Goal: Information Seeking & Learning: Learn about a topic

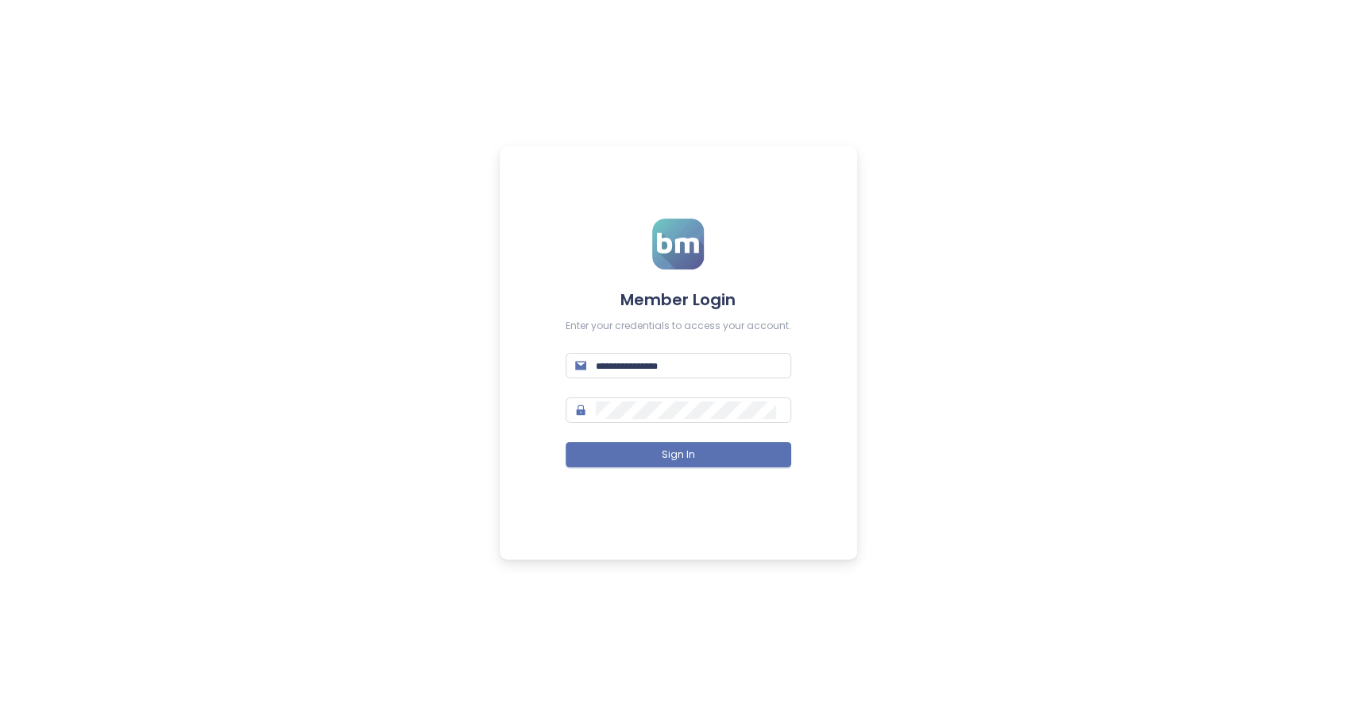
type input "**********"
click at [683, 457] on span "Sign In" at bounding box center [678, 454] width 33 height 15
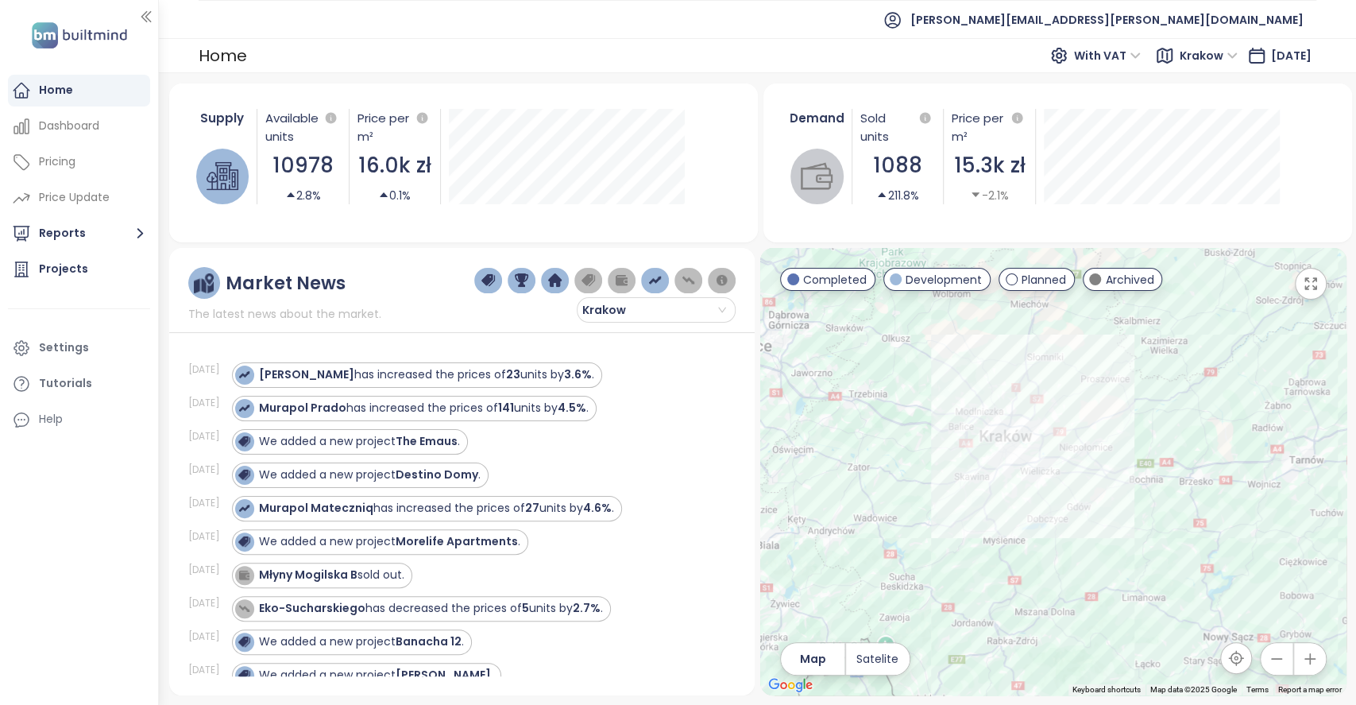
click at [1307, 651] on icon "button" at bounding box center [1310, 659] width 16 height 16
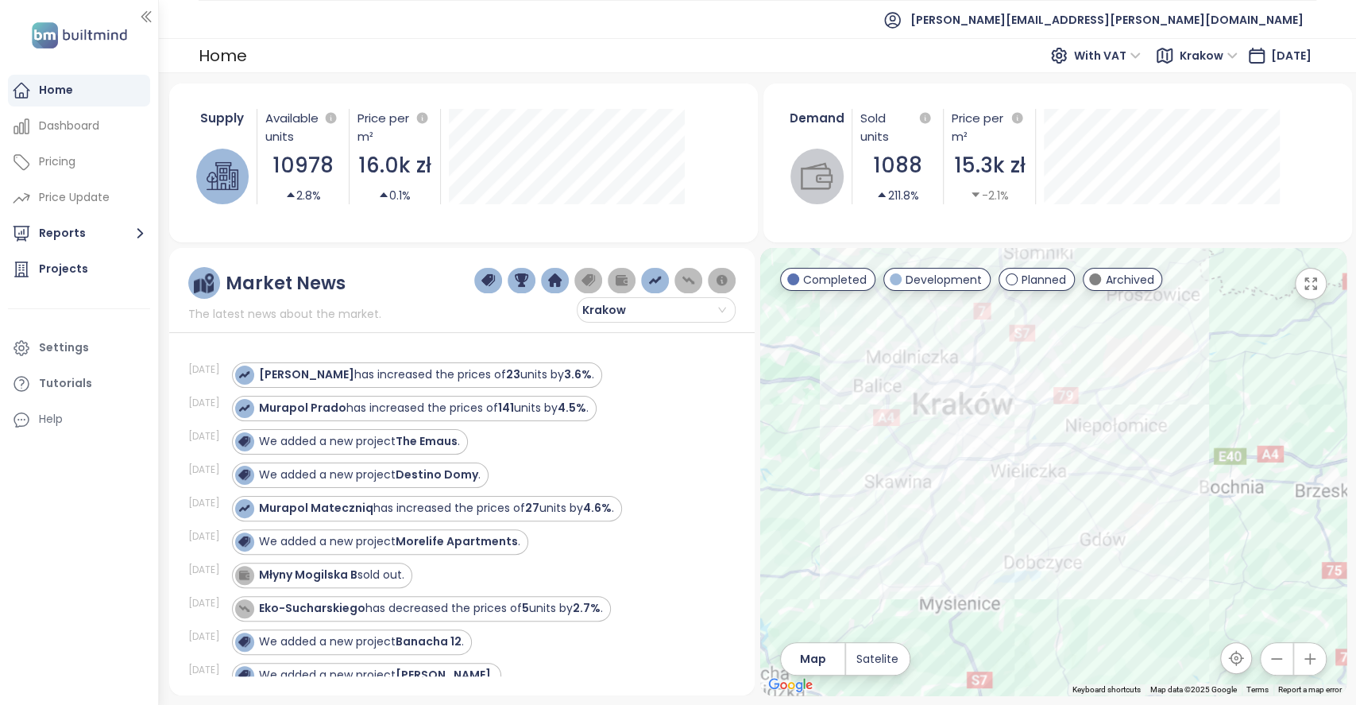
click at [1307, 651] on icon "button" at bounding box center [1310, 659] width 16 height 16
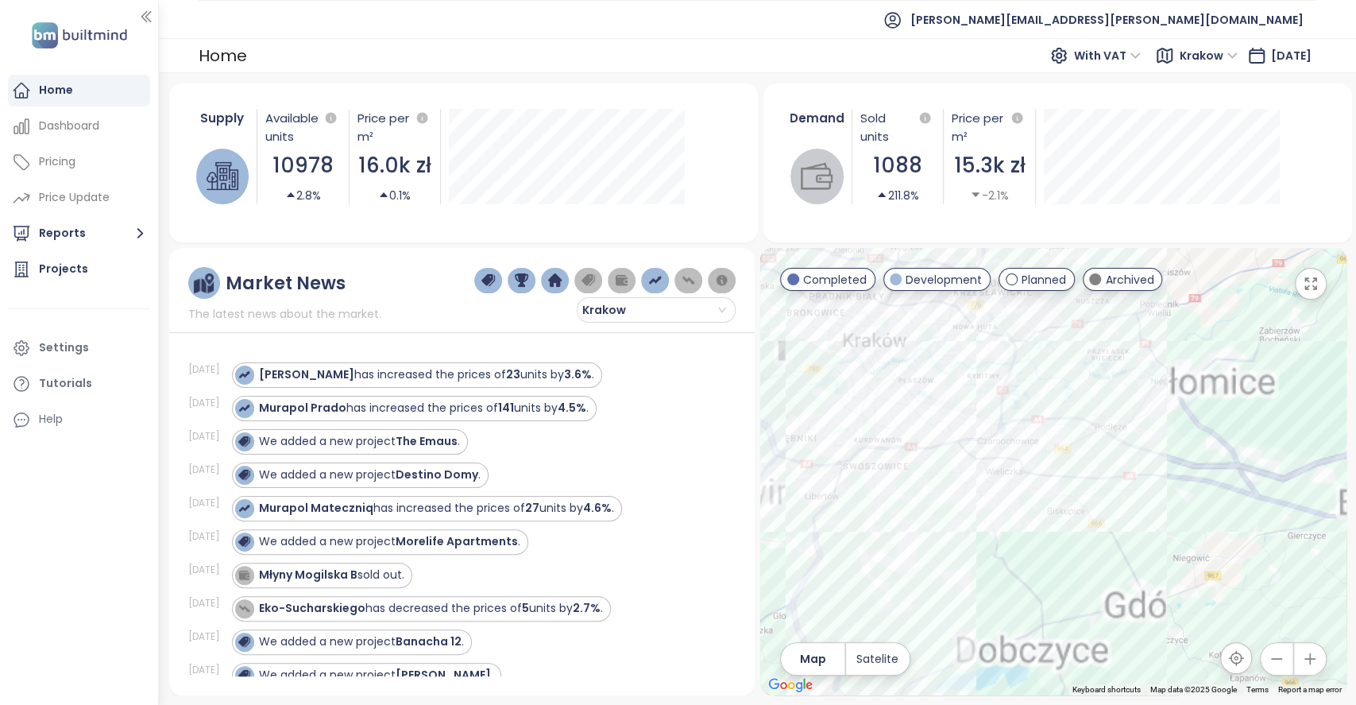
click at [1307, 652] on icon "button" at bounding box center [1310, 659] width 16 height 16
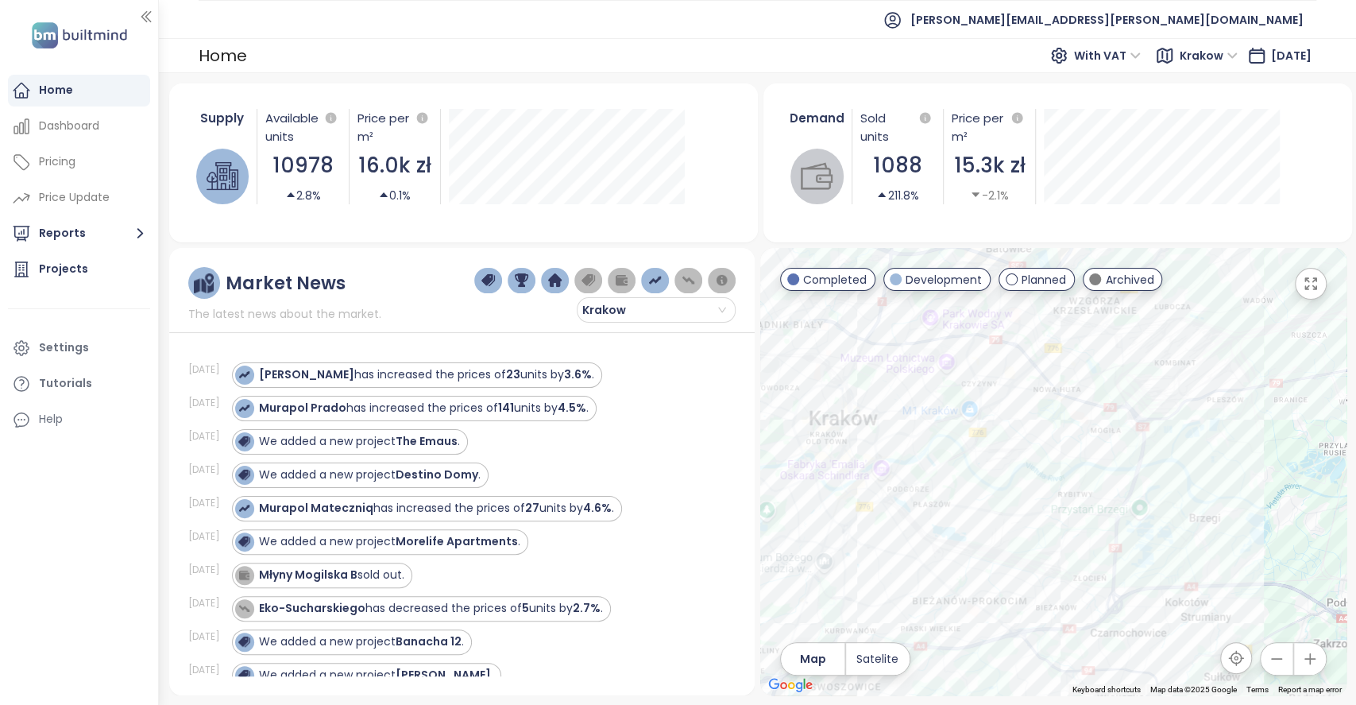
drag, startPoint x: 1023, startPoint y: 439, endPoint x: 1195, endPoint y: 664, distance: 282.9
click at [1195, 664] on div at bounding box center [1053, 471] width 586 height 447
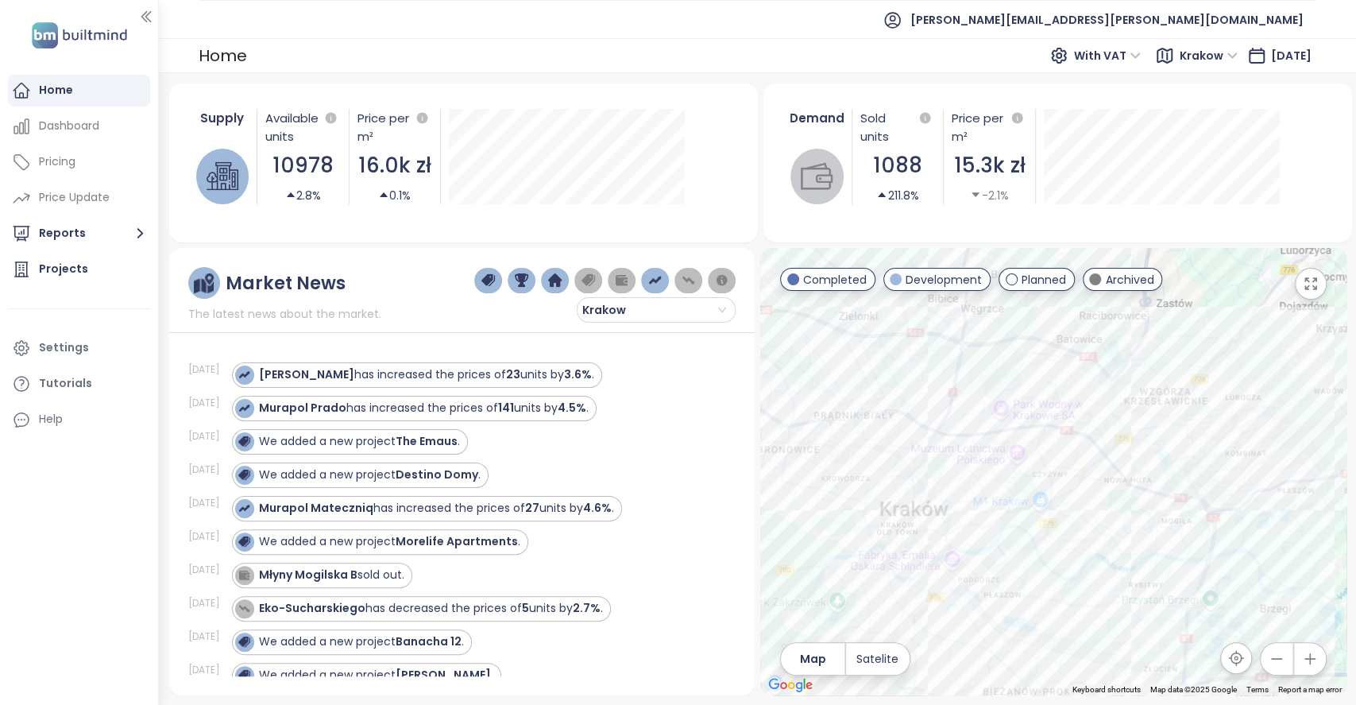
drag, startPoint x: 962, startPoint y: 352, endPoint x: 1051, endPoint y: 408, distance: 105.4
click at [1051, 408] on div at bounding box center [1053, 471] width 586 height 447
click at [1305, 652] on icon "button" at bounding box center [1310, 659] width 16 height 16
drag, startPoint x: 1044, startPoint y: 393, endPoint x: 1120, endPoint y: 607, distance: 226.9
click at [1120, 607] on div at bounding box center [1053, 471] width 586 height 447
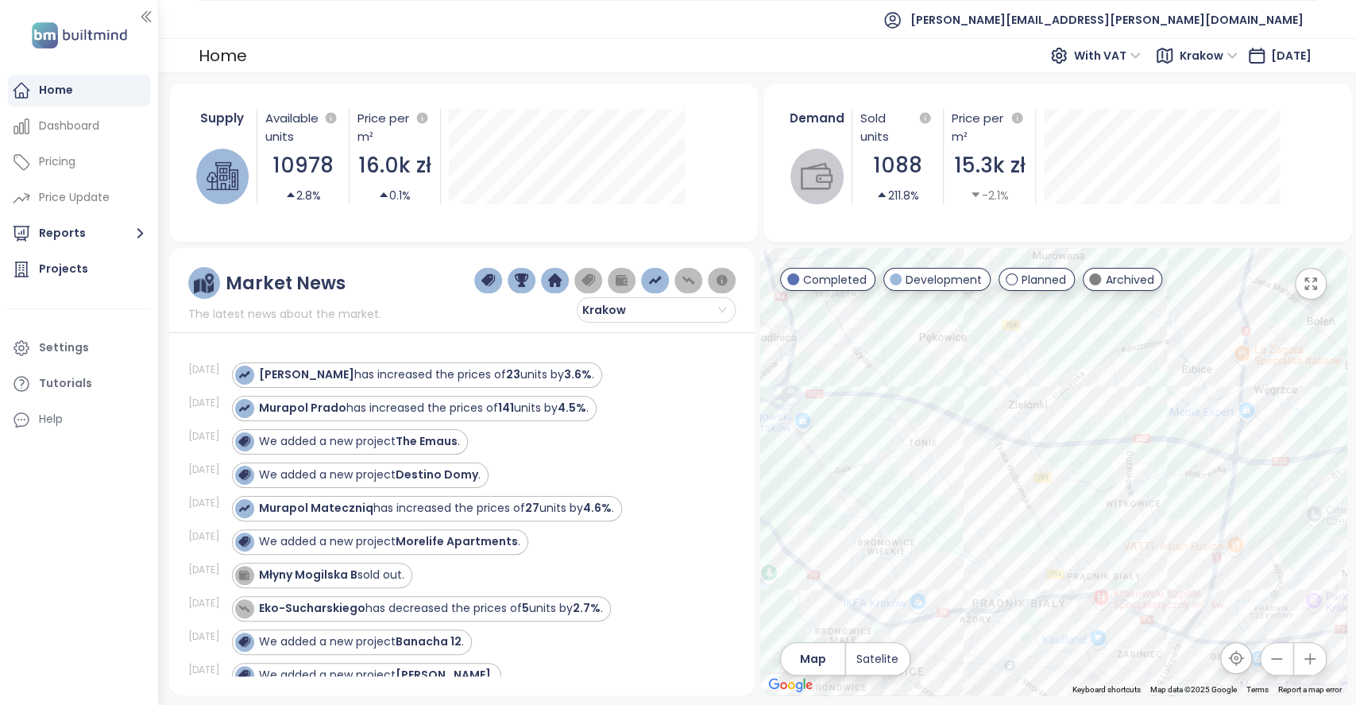
drag, startPoint x: 1026, startPoint y: 394, endPoint x: 1320, endPoint y: 434, distance: 295.8
click at [1320, 434] on div at bounding box center [1053, 471] width 586 height 447
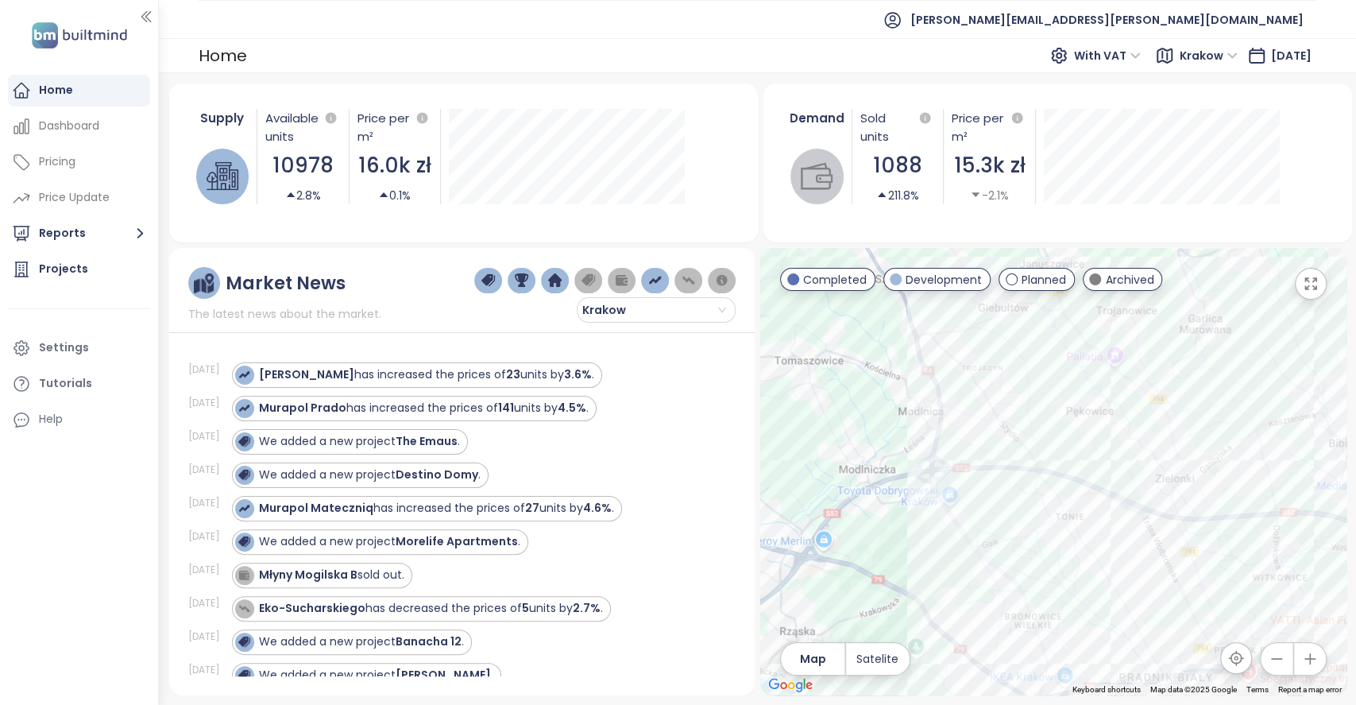
drag, startPoint x: 858, startPoint y: 437, endPoint x: 872, endPoint y: 508, distance: 72.9
click at [872, 508] on div at bounding box center [1053, 471] width 586 height 447
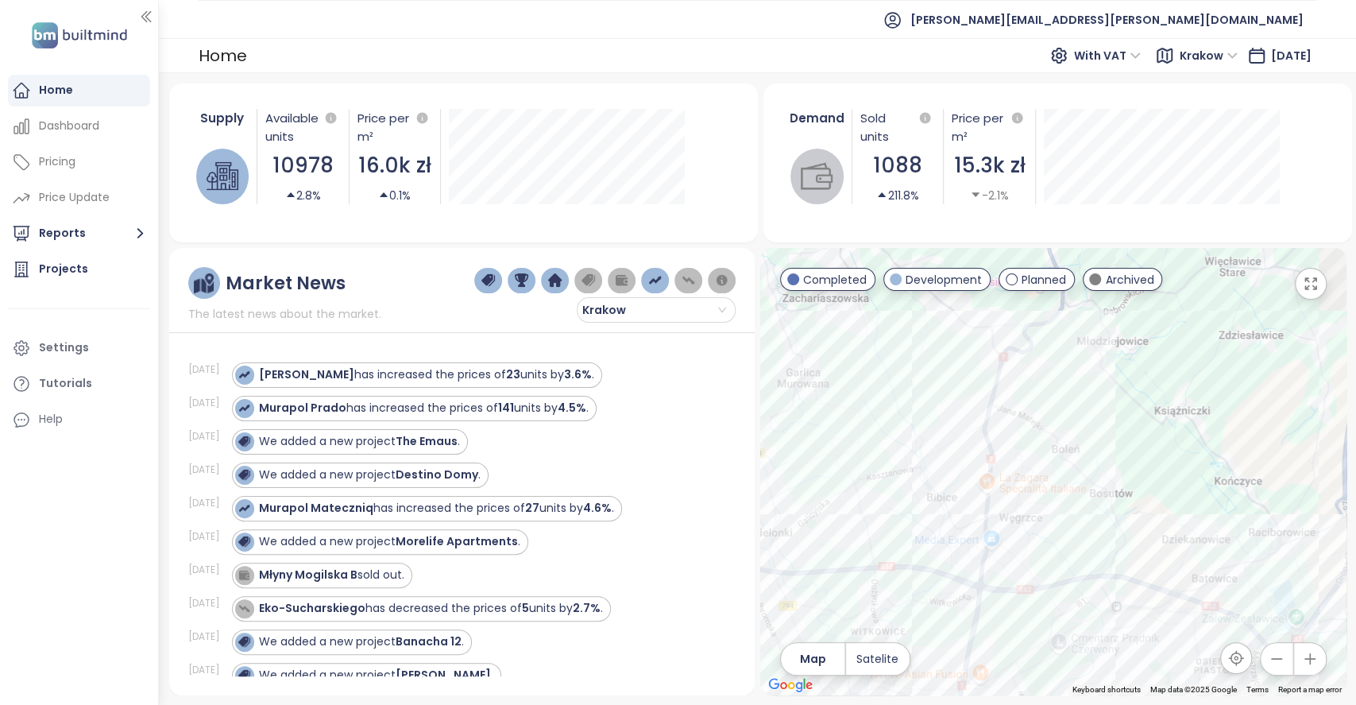
drag, startPoint x: 1036, startPoint y: 443, endPoint x: 837, endPoint y: 468, distance: 200.1
click at [837, 468] on div at bounding box center [1053, 471] width 586 height 447
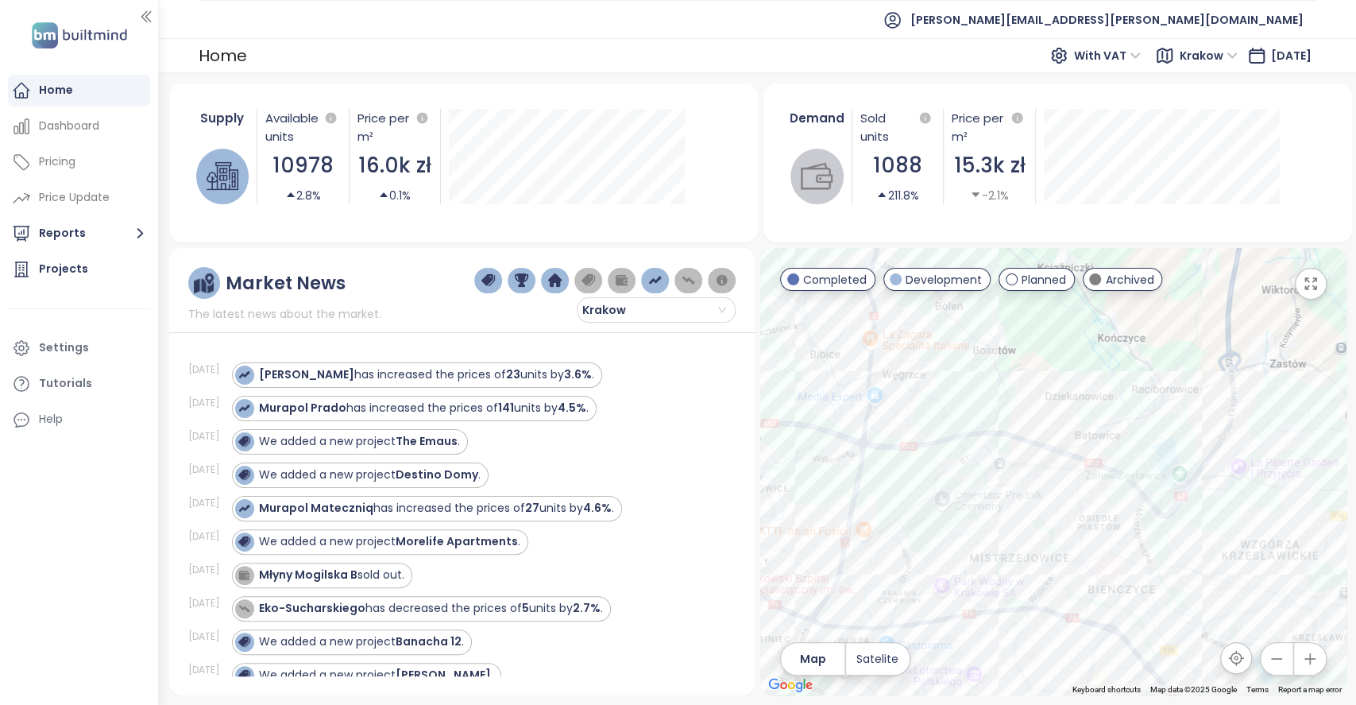
drag, startPoint x: 1150, startPoint y: 486, endPoint x: 1015, endPoint y: 325, distance: 210.4
click at [1015, 325] on div at bounding box center [1053, 471] width 586 height 447
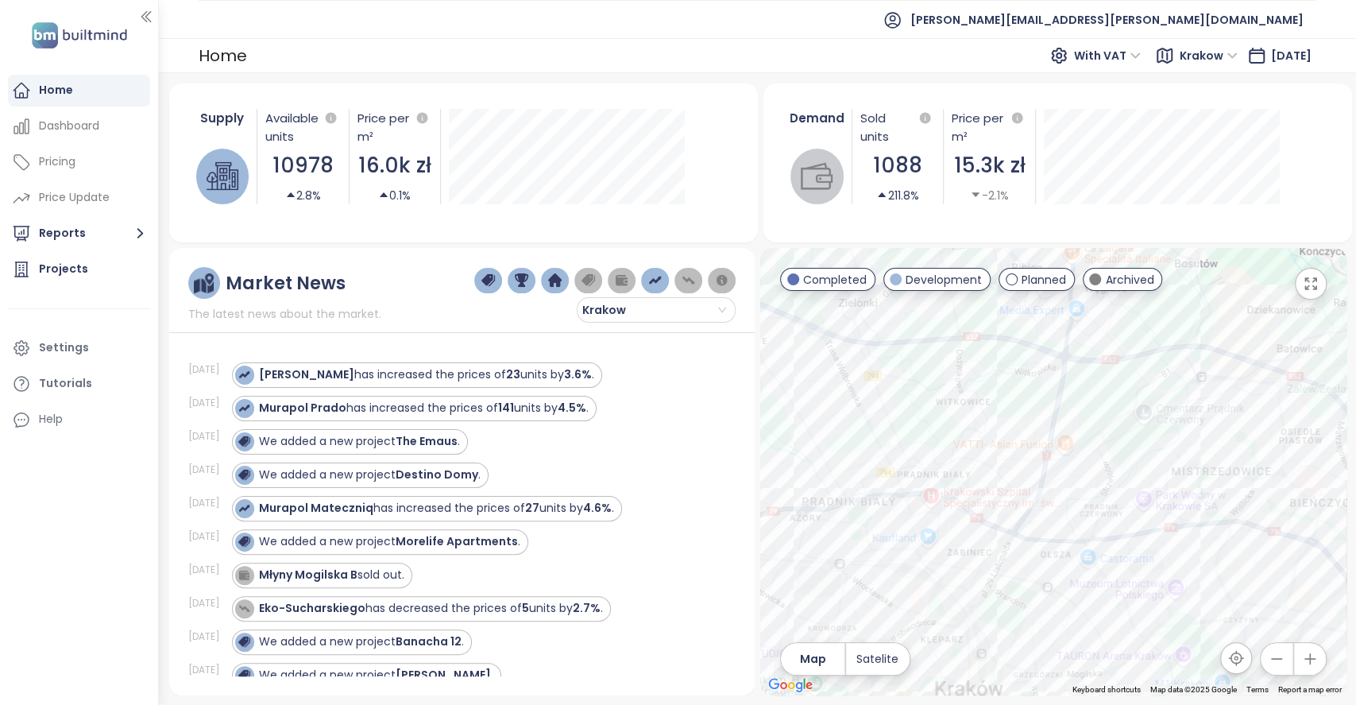
drag, startPoint x: 1019, startPoint y: 590, endPoint x: 1227, endPoint y: 510, distance: 223.1
click at [1227, 510] on div at bounding box center [1053, 471] width 586 height 447
click at [1306, 658] on icon "button" at bounding box center [1310, 658] width 10 height 10
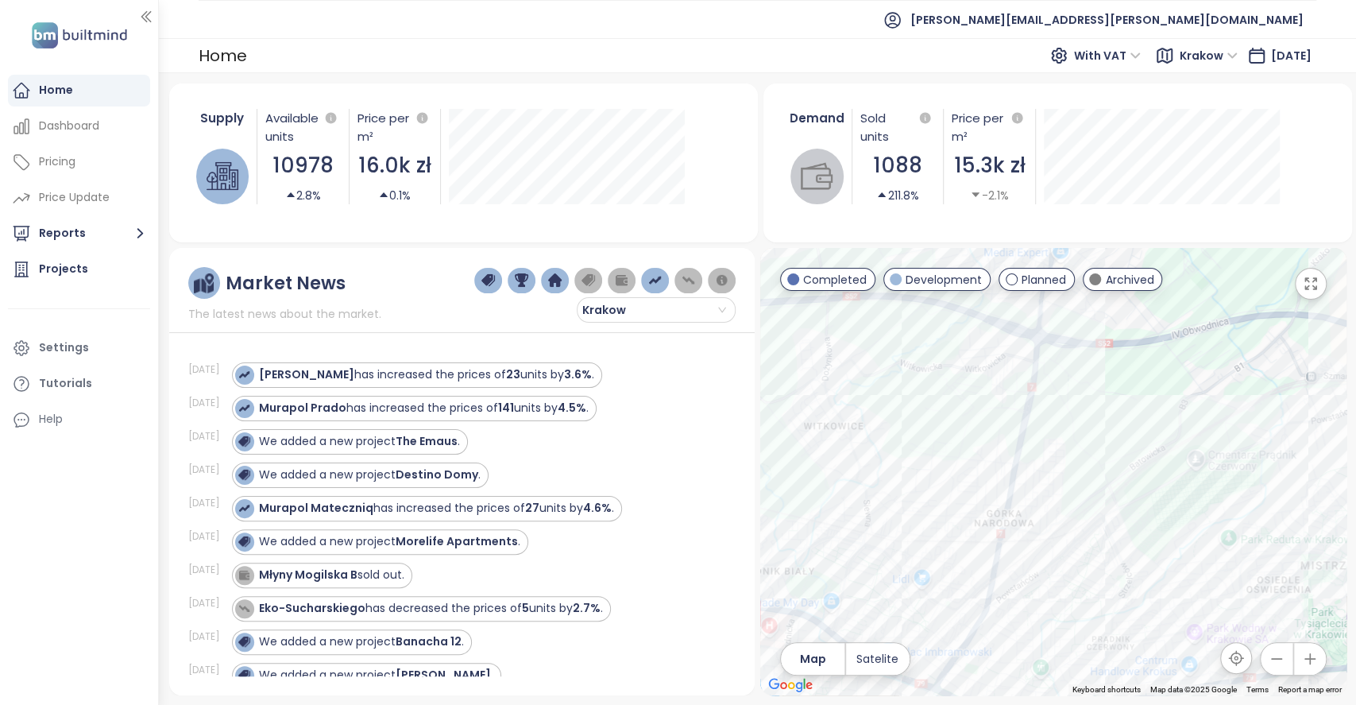
drag, startPoint x: 996, startPoint y: 418, endPoint x: 1086, endPoint y: 524, distance: 139.8
click at [1086, 524] on div at bounding box center [1053, 471] width 586 height 447
click at [1310, 664] on icon "button" at bounding box center [1310, 659] width 16 height 16
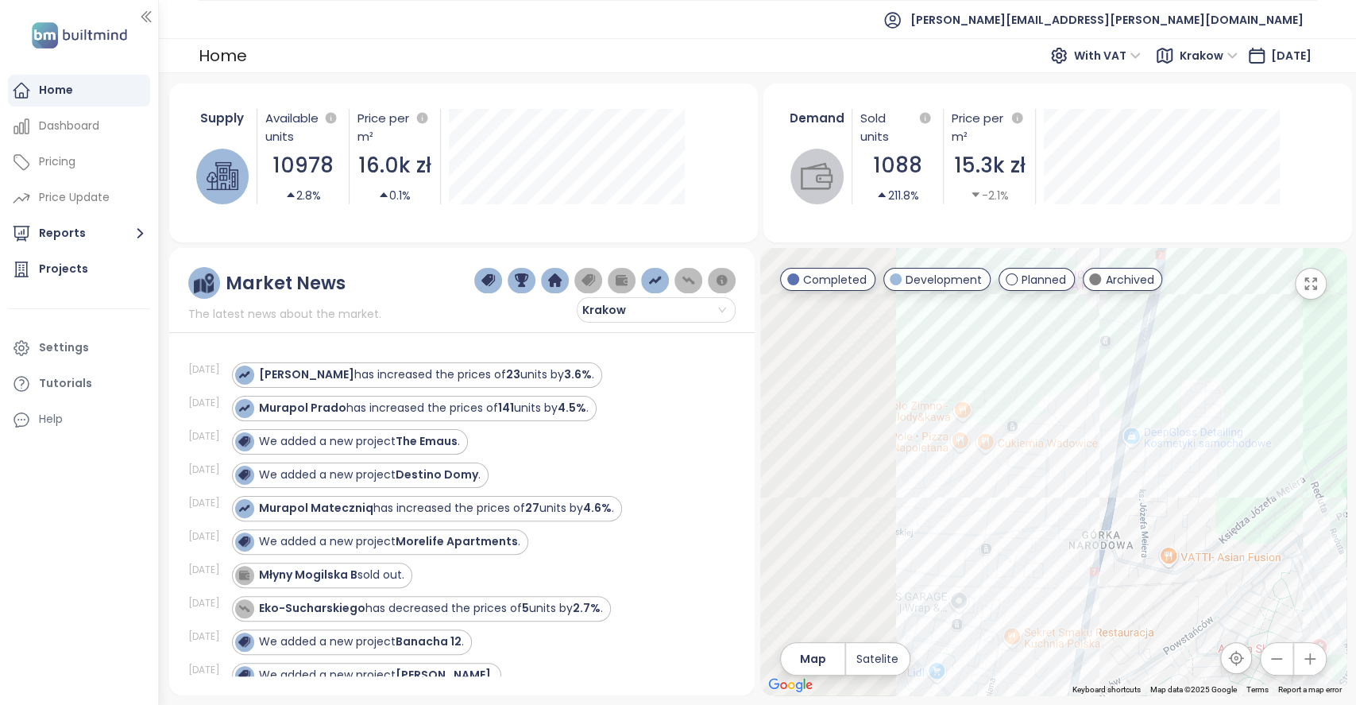
drag, startPoint x: 1018, startPoint y: 435, endPoint x: 1171, endPoint y: 411, distance: 155.2
click at [1171, 411] on div at bounding box center [1053, 471] width 586 height 447
click at [928, 455] on div "Osiedle Górka Narodowa etap 5" at bounding box center [1053, 471] width 586 height 447
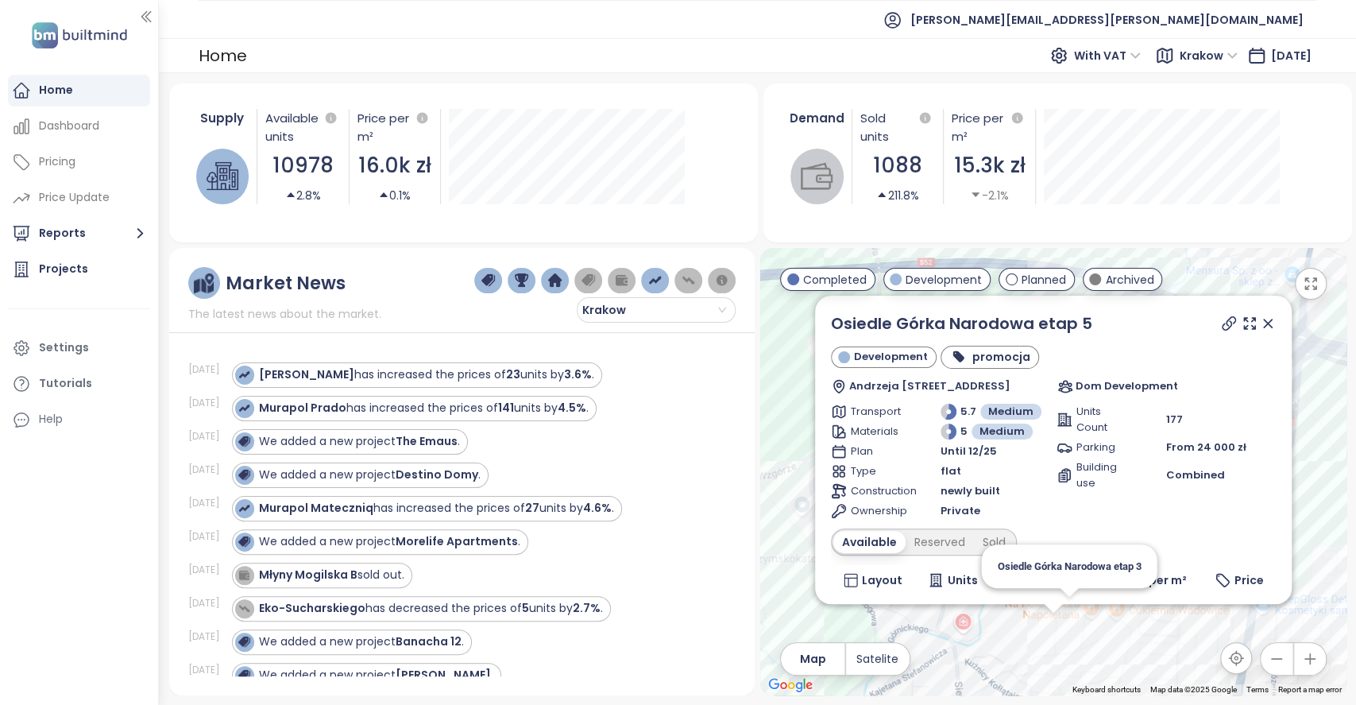
click at [1260, 326] on icon at bounding box center [1268, 323] width 16 height 16
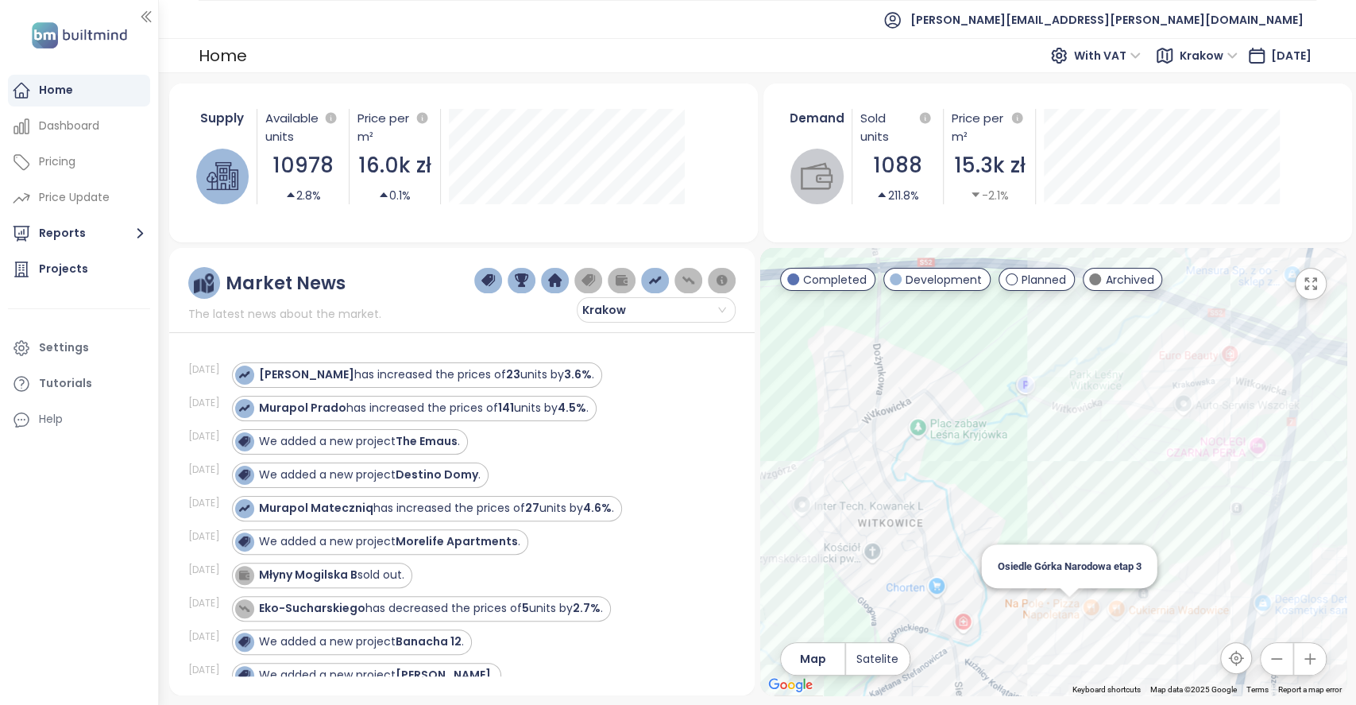
click at [1069, 606] on div "Osiedle Górka Narodowa etap 3" at bounding box center [1053, 471] width 586 height 447
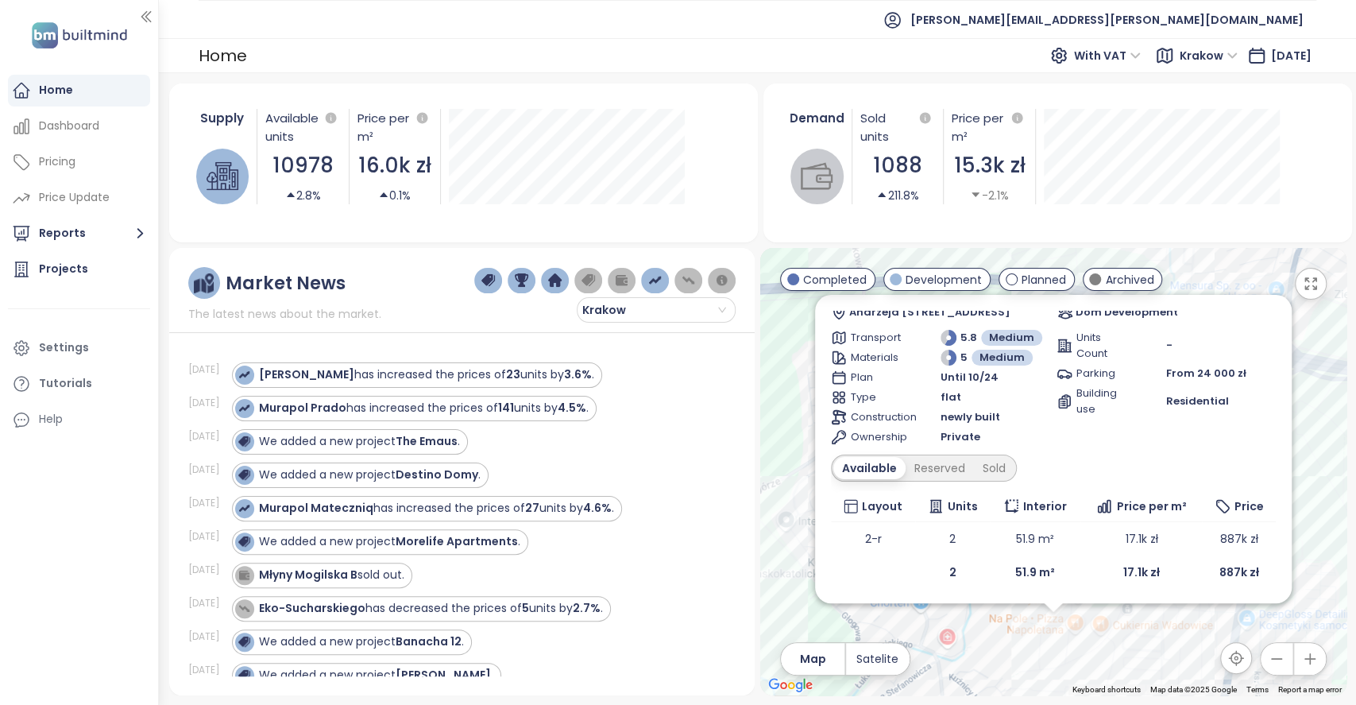
scroll to position [74, 0]
click at [1023, 620] on div "Osiedle Górka Narodowa etap 3 Completed harmonogam 20/80 Andrzeja [STREET_ADDRE…" at bounding box center [1053, 471] width 586 height 447
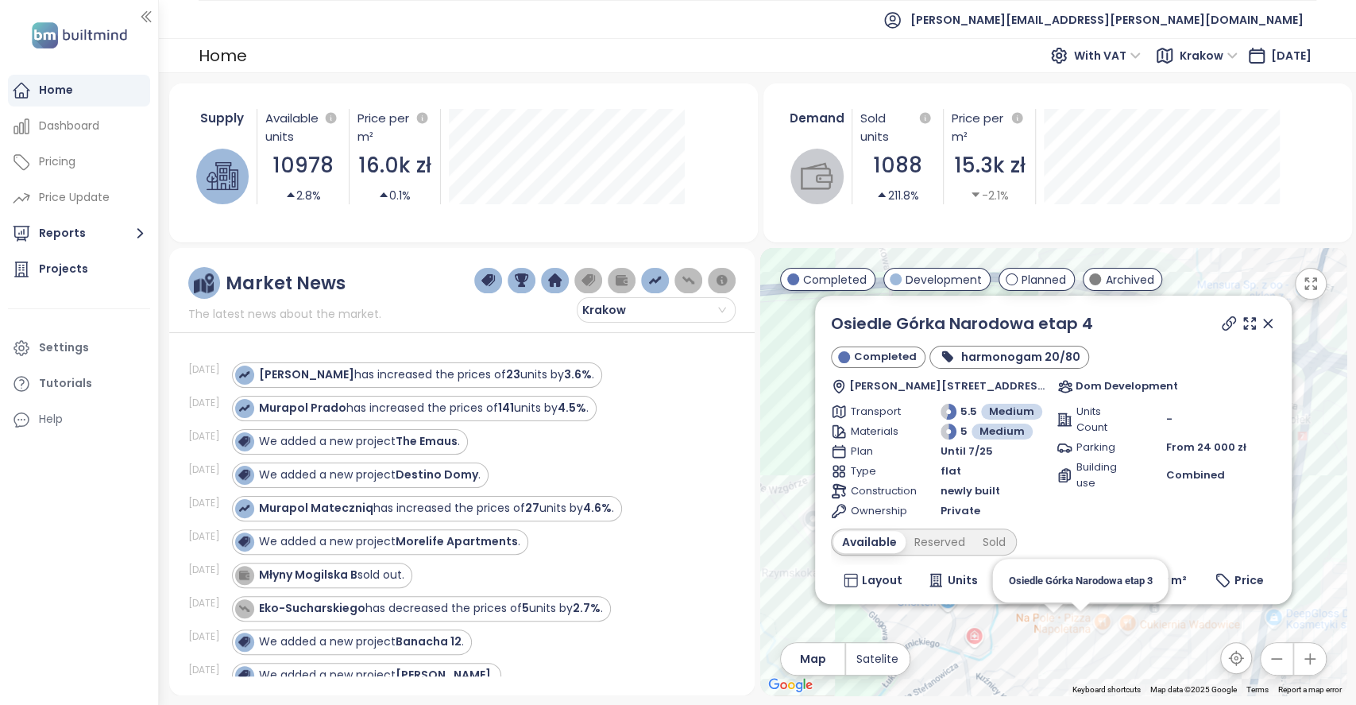
scroll to position [107, 0]
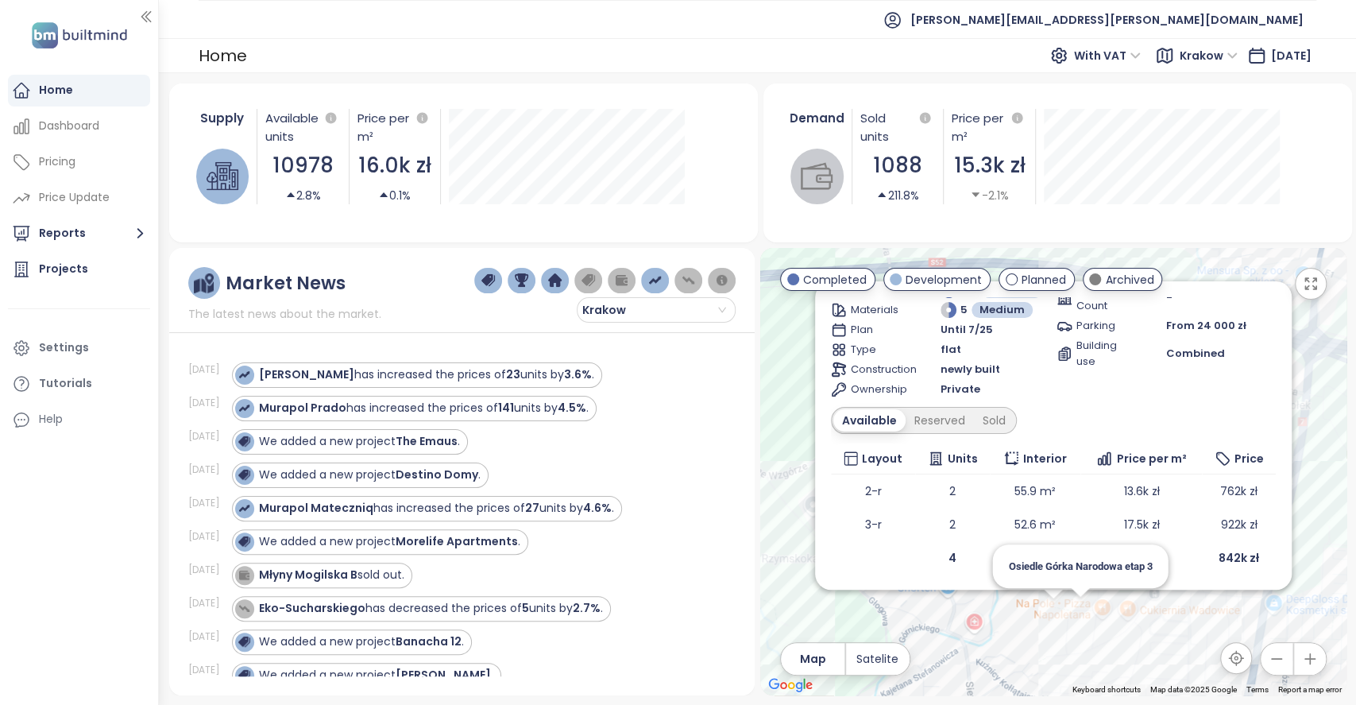
click at [1080, 613] on div "Osiedle Górka Narodowa etap 4 Completed harmonogam 20/80 [PERSON_NAME][STREET_A…" at bounding box center [1053, 471] width 586 height 447
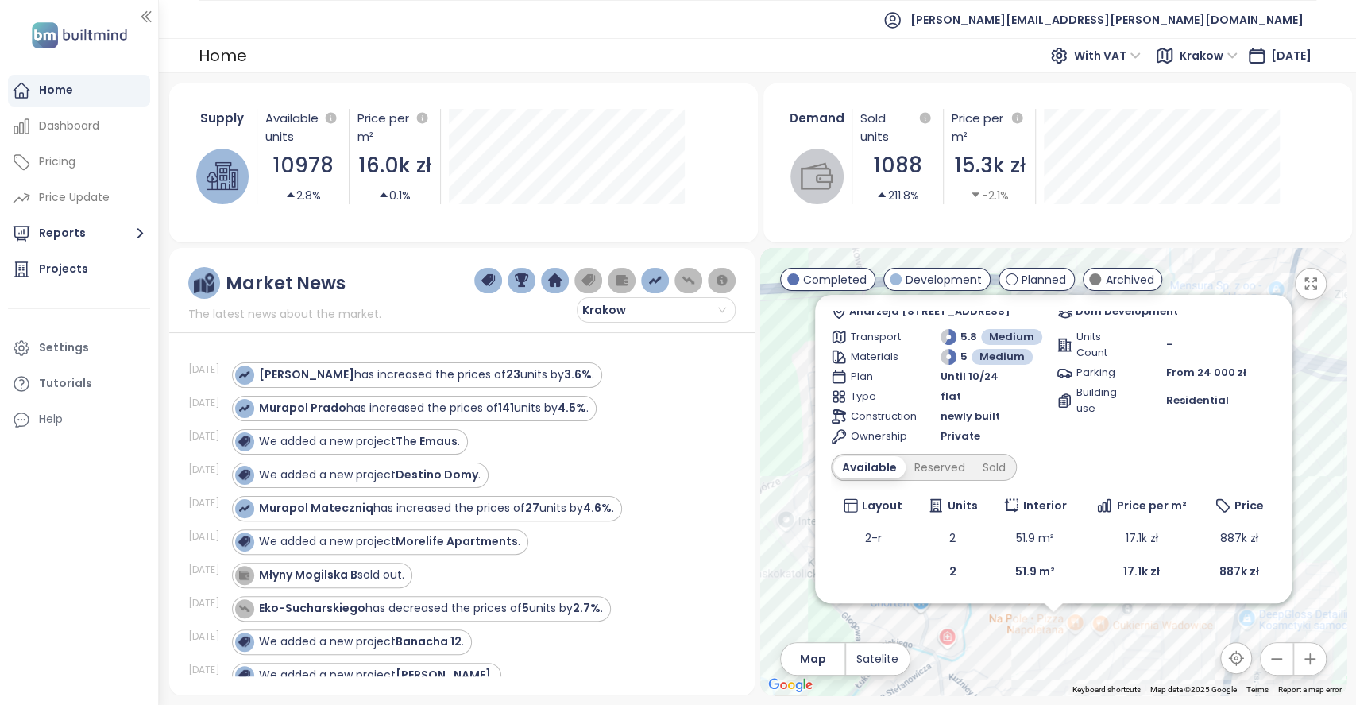
scroll to position [73, 0]
click at [1301, 478] on div "Osiedle Górka Narodowa etap 3 Completed harmonogam 20/80 Andrzeja [STREET_ADDRE…" at bounding box center [1053, 471] width 586 height 447
click at [1022, 543] on td "51.9 m²" at bounding box center [1035, 538] width 91 height 33
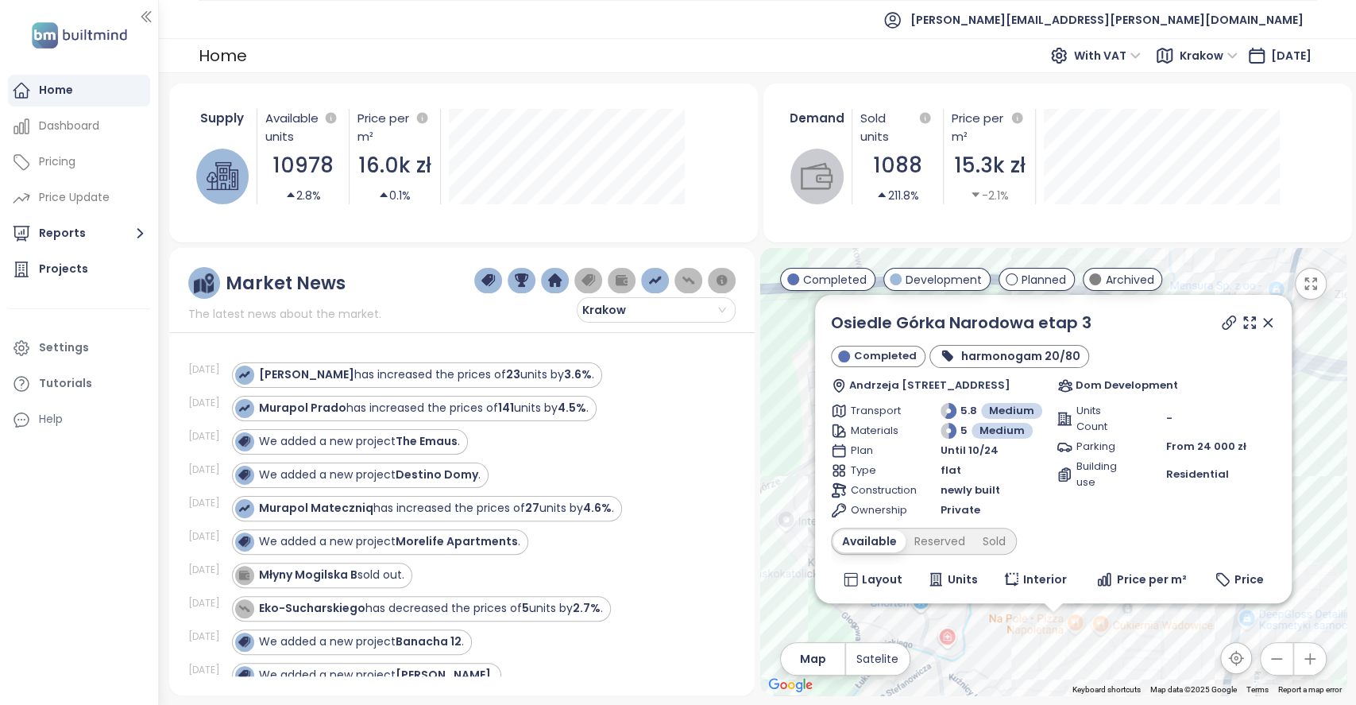
click at [1324, 467] on div "Osiedle Górka Narodowa etap 3 Completed harmonogam 20/80 Andrzeja [STREET_ADDRE…" at bounding box center [1053, 471] width 586 height 447
click at [1260, 323] on icon at bounding box center [1268, 323] width 16 height 16
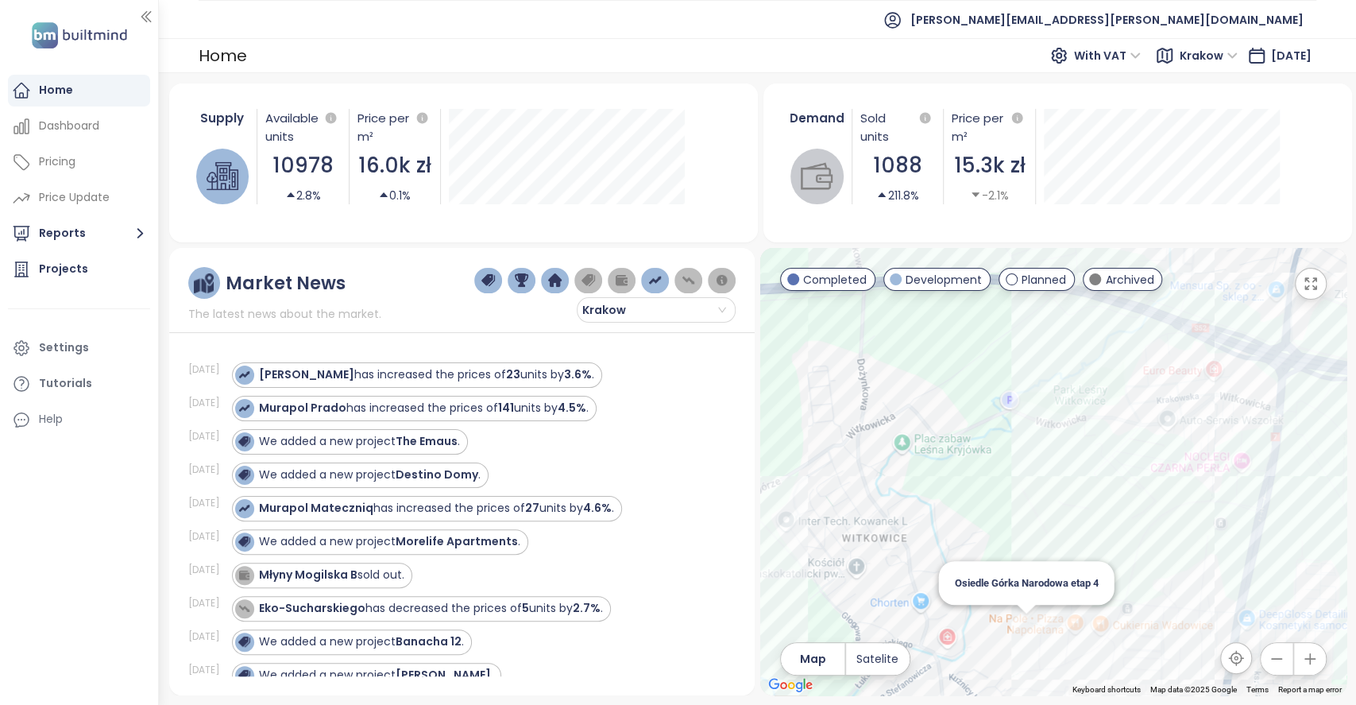
click at [1023, 620] on div "Osiedle Górka Narodowa etap 4" at bounding box center [1053, 471] width 586 height 447
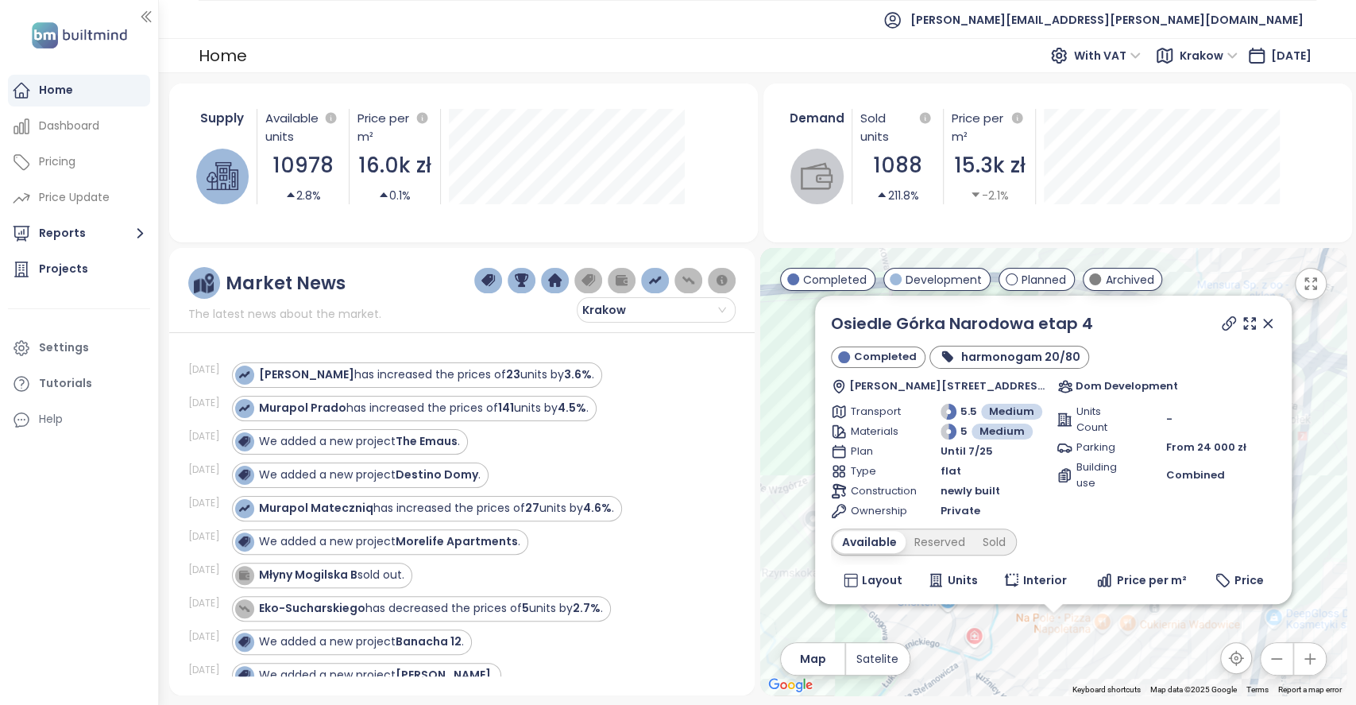
click at [1260, 327] on icon at bounding box center [1268, 323] width 16 height 16
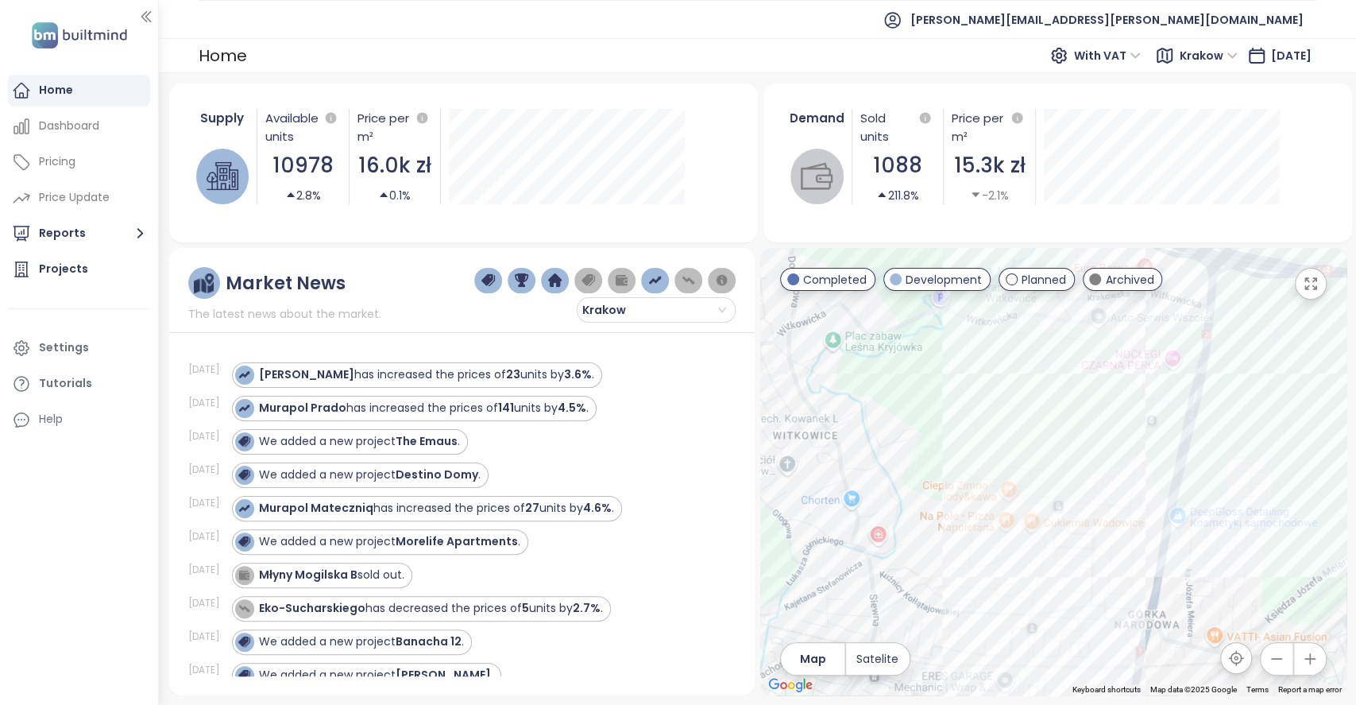
drag, startPoint x: 1102, startPoint y: 477, endPoint x: 996, endPoint y: 368, distance: 152.3
click at [996, 368] on div at bounding box center [1053, 471] width 586 height 447
click at [733, 109] on div "Supply Available units 10978 2.8% Price per m² 16.0k zł 0.1% [DATE] Available U…" at bounding box center [463, 156] width 551 height 133
click at [903, 189] on div "211.8%" at bounding box center [897, 195] width 42 height 17
click at [976, 164] on div "15.3k zł" at bounding box center [989, 165] width 75 height 33
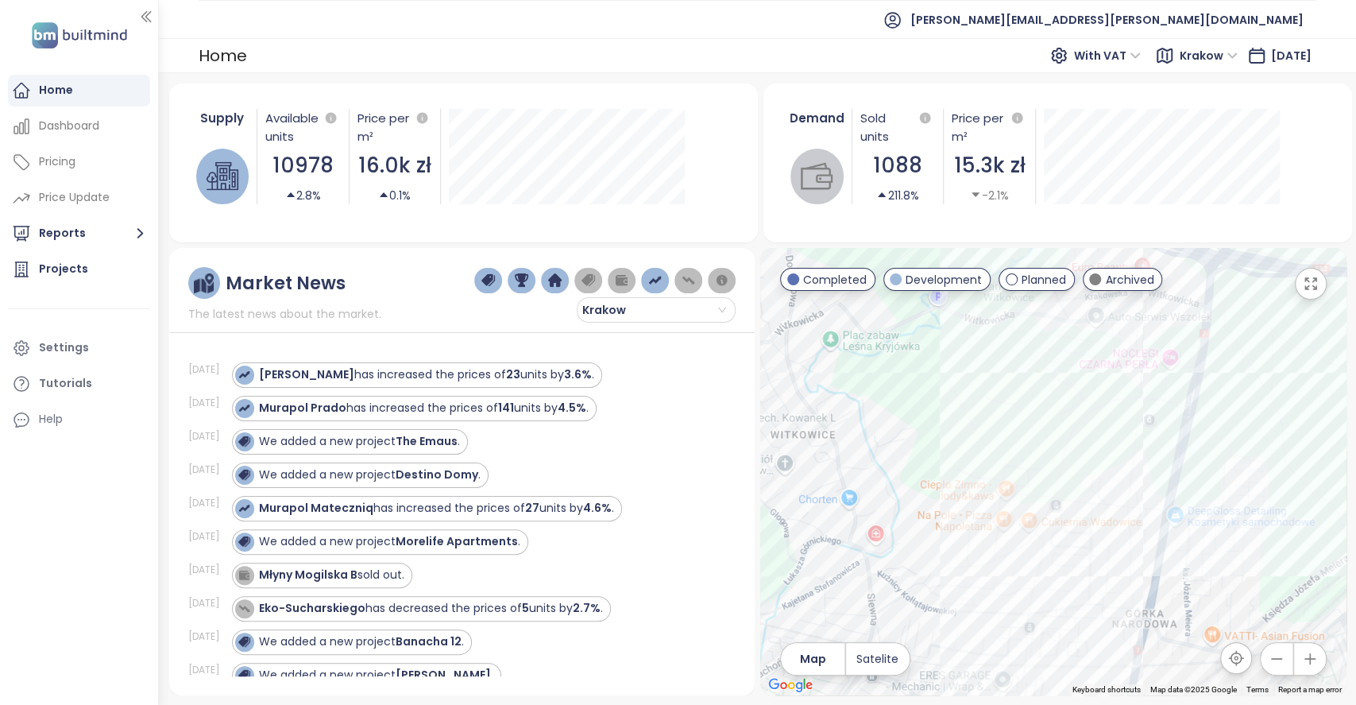
click at [983, 189] on div "-2.1%" at bounding box center [989, 195] width 38 height 17
